Goal: Task Accomplishment & Management: Use online tool/utility

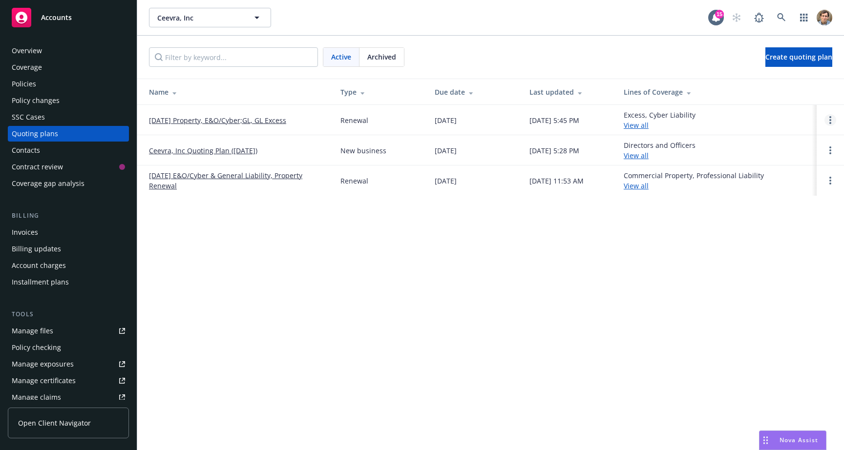
click at [829, 120] on icon "Open options" at bounding box center [830, 120] width 2 height 8
click at [781, 50] on span "Copy logging email" at bounding box center [779, 53] width 85 height 9
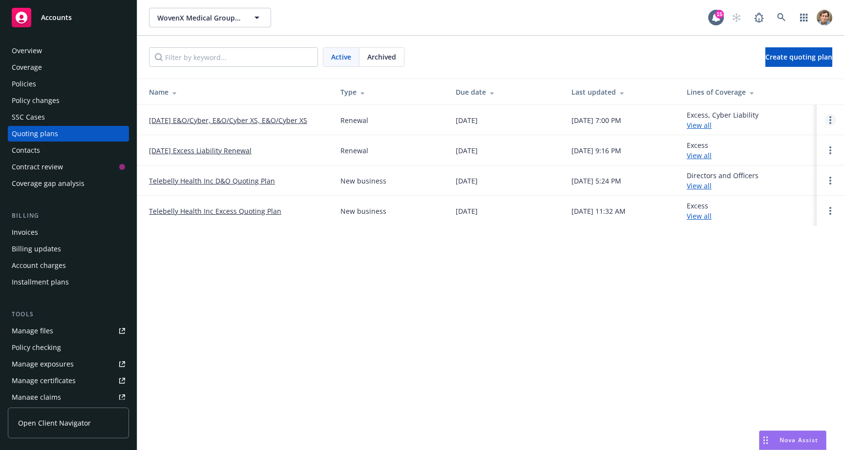
click at [825, 121] on link "Open options" at bounding box center [830, 120] width 12 height 12
click at [775, 53] on span "Copy logging email" at bounding box center [779, 53] width 85 height 9
